Goal: Task Accomplishment & Management: Complete application form

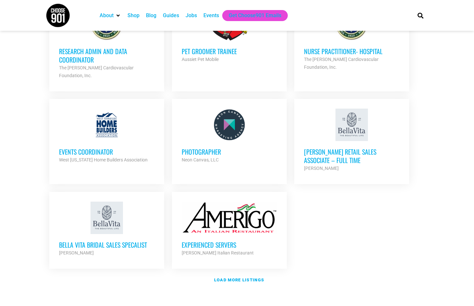
scroll to position [779, 0]
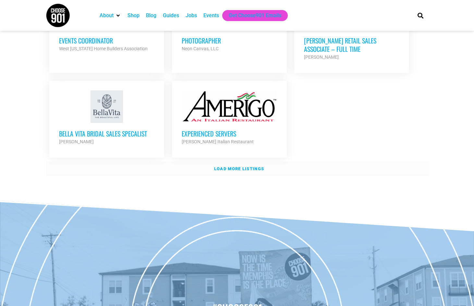
click at [237, 162] on link "Load more listings" at bounding box center [237, 169] width 383 height 15
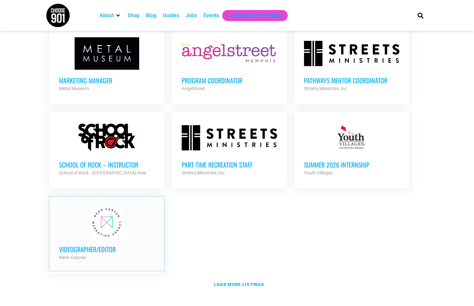
scroll to position [1299, 0]
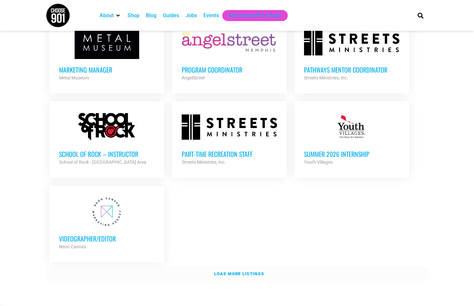
click at [251, 272] on strong "Load more listings" at bounding box center [239, 274] width 50 height 5
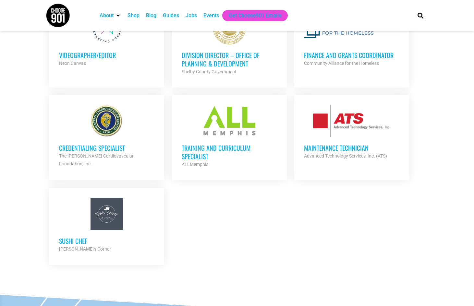
scroll to position [1526, 0]
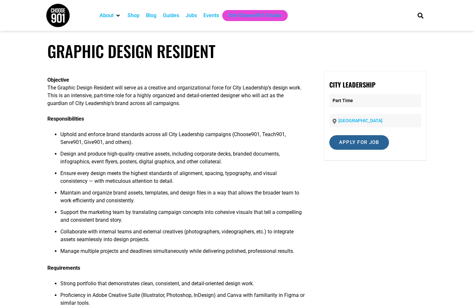
click at [348, 143] on input "Apply for job" at bounding box center [360, 142] width 60 height 15
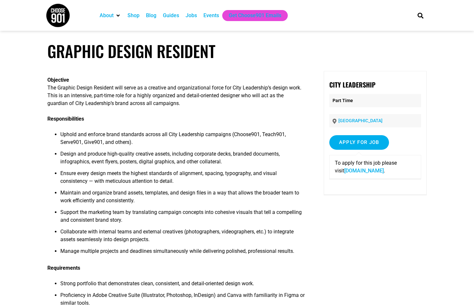
click at [349, 173] on link "airtable.com" at bounding box center [364, 171] width 40 height 6
click at [367, 102] on p "Part Time" at bounding box center [376, 100] width 92 height 13
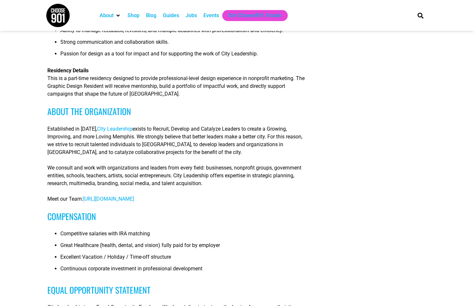
scroll to position [422, 0]
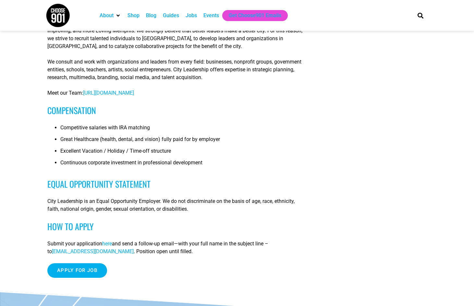
click at [105, 243] on span "here" at bounding box center [107, 244] width 10 height 6
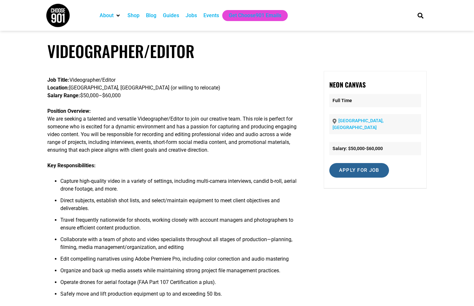
drag, startPoint x: 363, startPoint y: 163, endPoint x: 368, endPoint y: 220, distance: 58.0
click at [368, 220] on div "Job Title: Videographer/Editor Location: Memphis, TN (or willing to relocate) S…" at bounding box center [237, 269] width 380 height 396
